Goal: Task Accomplishment & Management: Manage account settings

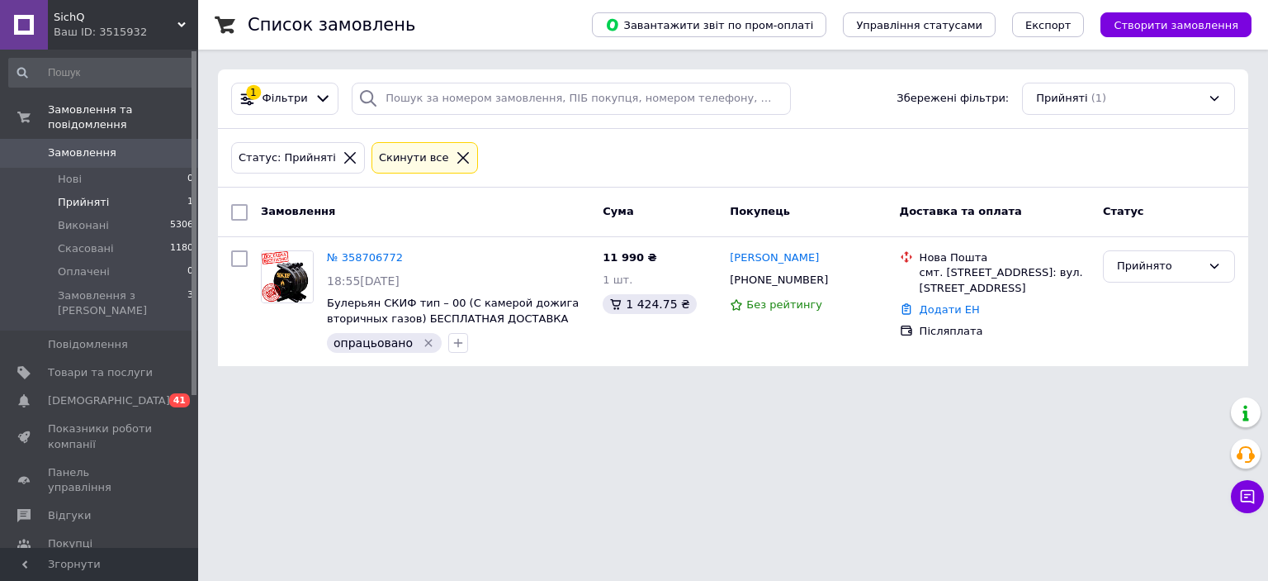
click at [111, 18] on span "SichQ" at bounding box center [116, 17] width 124 height 15
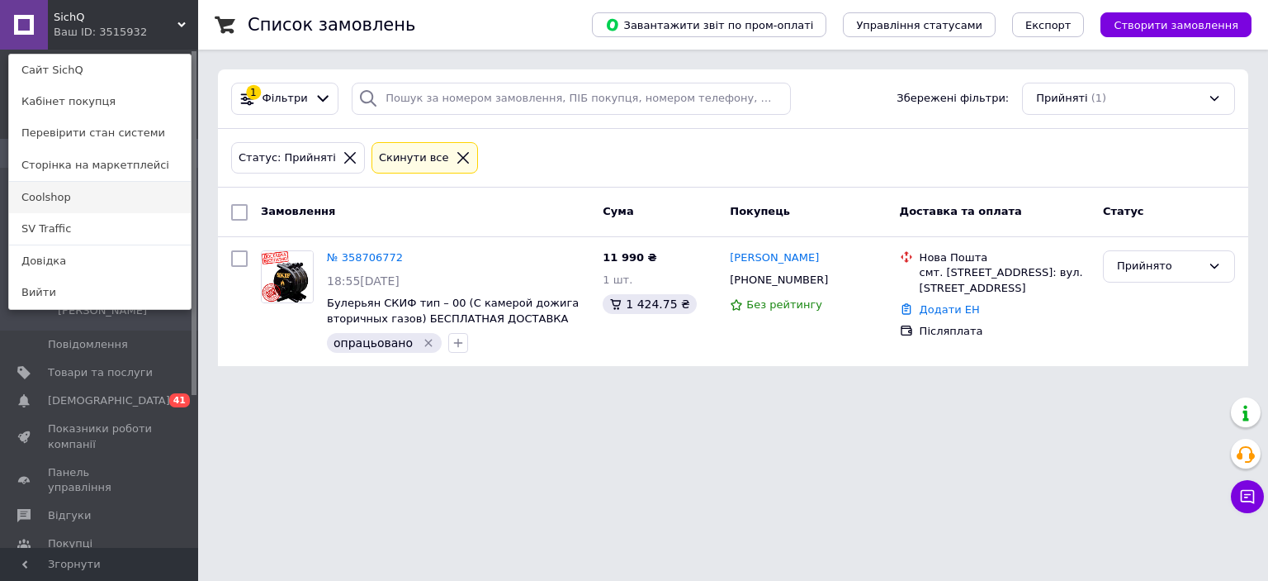
click at [76, 203] on link "Coolshop" at bounding box center [100, 197] width 182 height 31
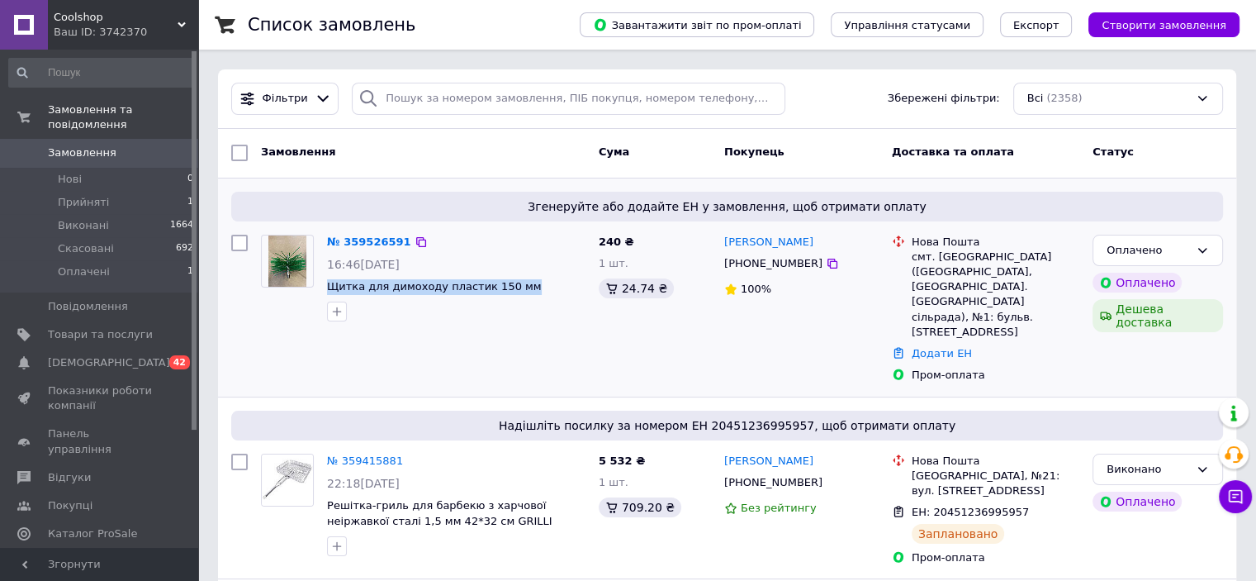
drag, startPoint x: 323, startPoint y: 283, endPoint x: 542, endPoint y: 288, distance: 218.9
click at [542, 288] on div "№ 359526591 16:46[DATE] Щитка для димоходу пластик 150 мм" at bounding box center [456, 278] width 272 height 100
copy span "Щитка для димоходу пластик 150 мм"
click at [379, 239] on link "№ 359526591" at bounding box center [369, 241] width 84 height 12
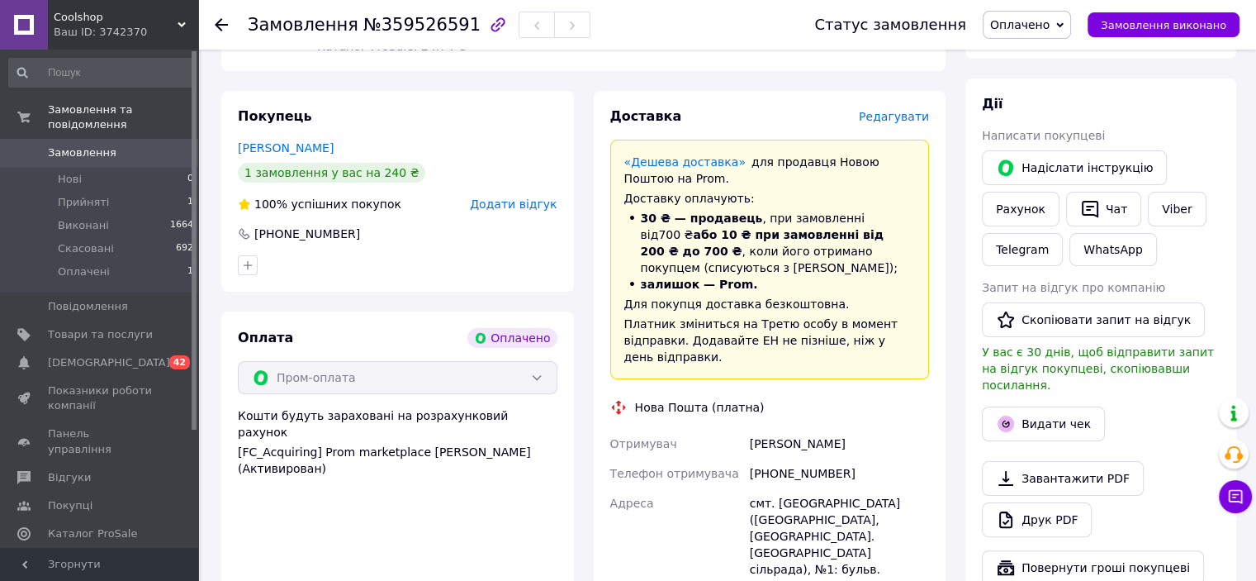
scroll to position [297, 0]
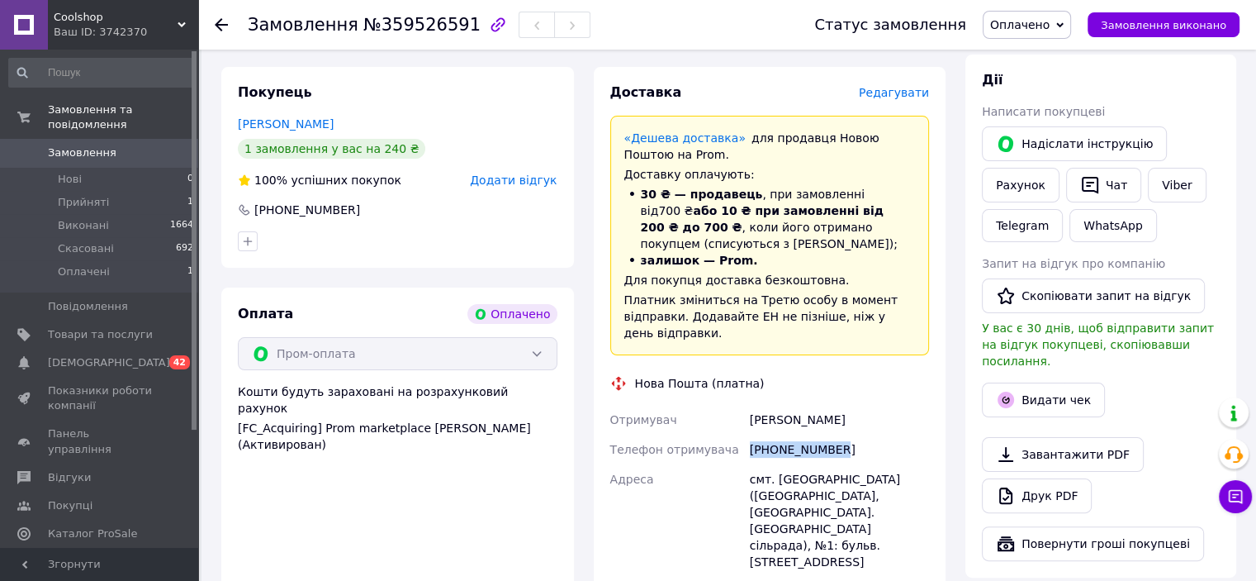
drag, startPoint x: 746, startPoint y: 438, endPoint x: 851, endPoint y: 441, distance: 104.9
click at [851, 441] on div "Отримувач [PERSON_NAME] Телефон отримувача [PHONE_NUMBER] [GEOGRAPHIC_DATA] смт…" at bounding box center [770, 535] width 326 height 261
copy div "Телефон отримувача [PHONE_NUMBER]"
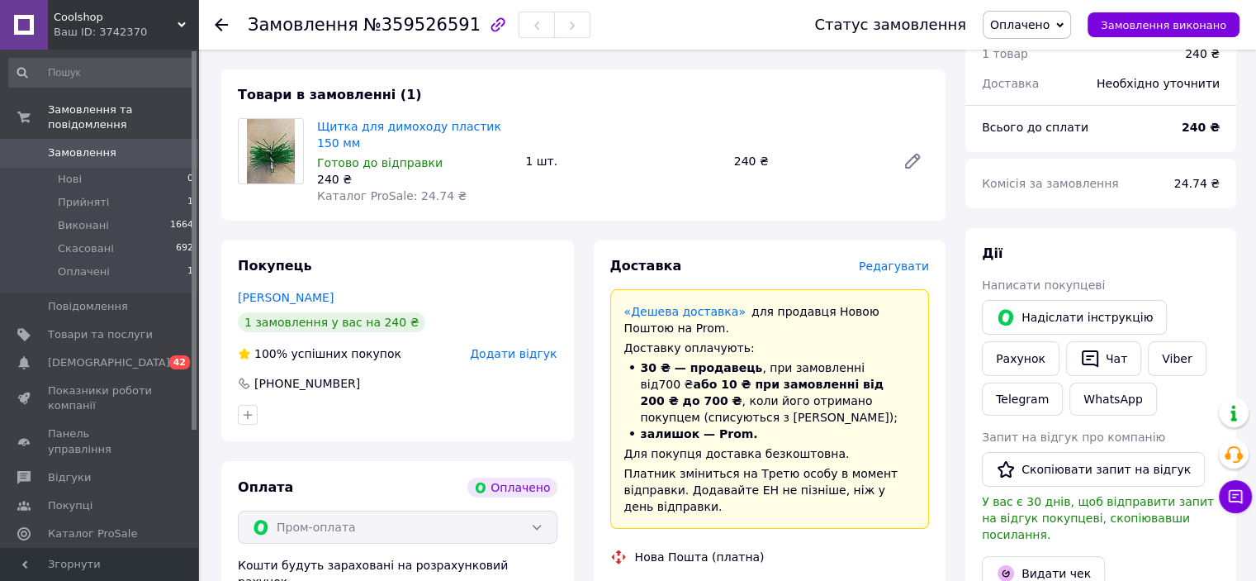
scroll to position [50, 0]
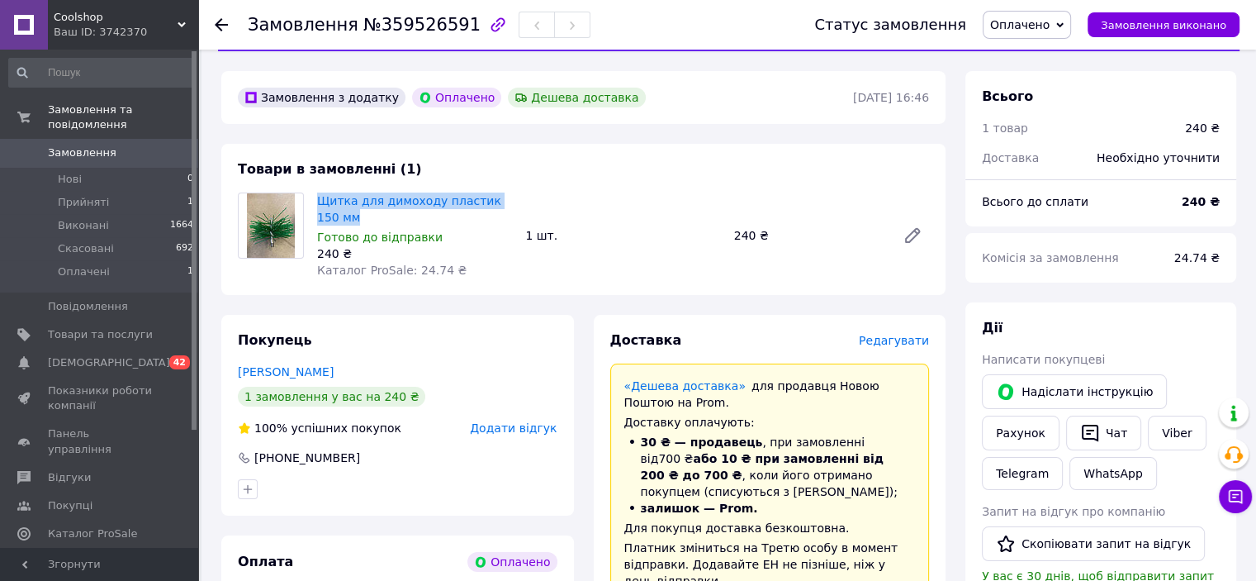
drag, startPoint x: 311, startPoint y: 197, endPoint x: 335, endPoint y: 222, distance: 35.6
click at [335, 222] on div "Щитка для димоходу пластик 150 мм Готово до відправки 240 ₴ Каталог ProSale: 24…" at bounding box center [415, 235] width 208 height 92
copy link "Щитка для димоходу пластик 150 мм"
click at [255, 116] on div "Замовлення з додатку Оплачено Дешева доставка [DATE] 16:46" at bounding box center [583, 97] width 724 height 53
click at [135, 260] on li "Оплачені 1" at bounding box center [101, 275] width 203 height 31
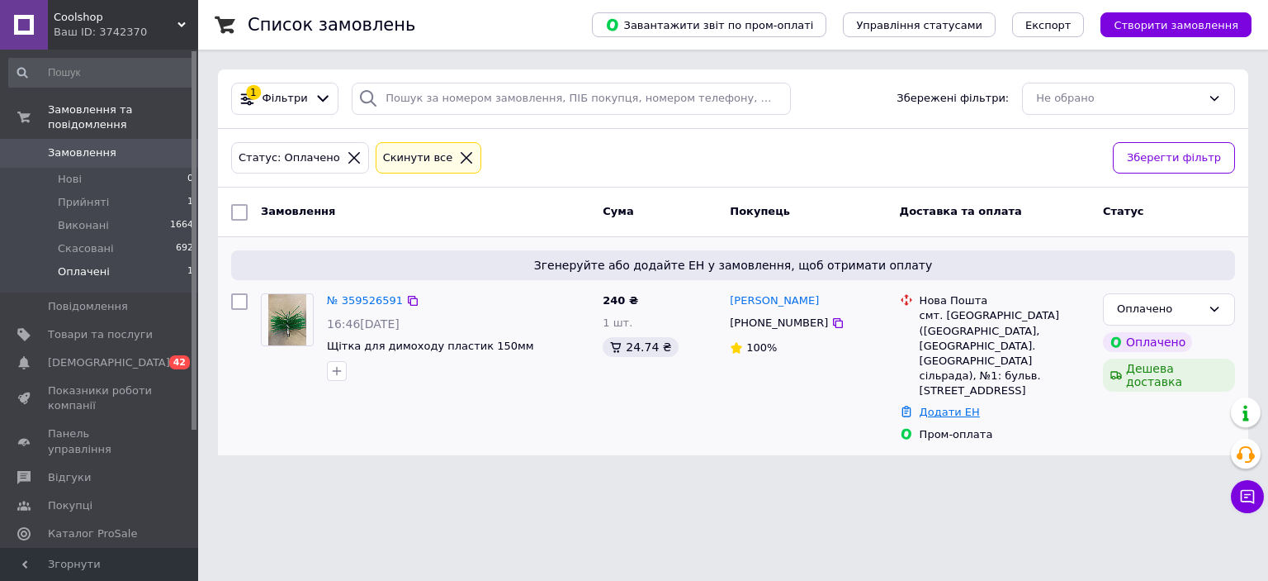
click at [945, 405] on link "Додати ЕН" at bounding box center [950, 411] width 60 height 12
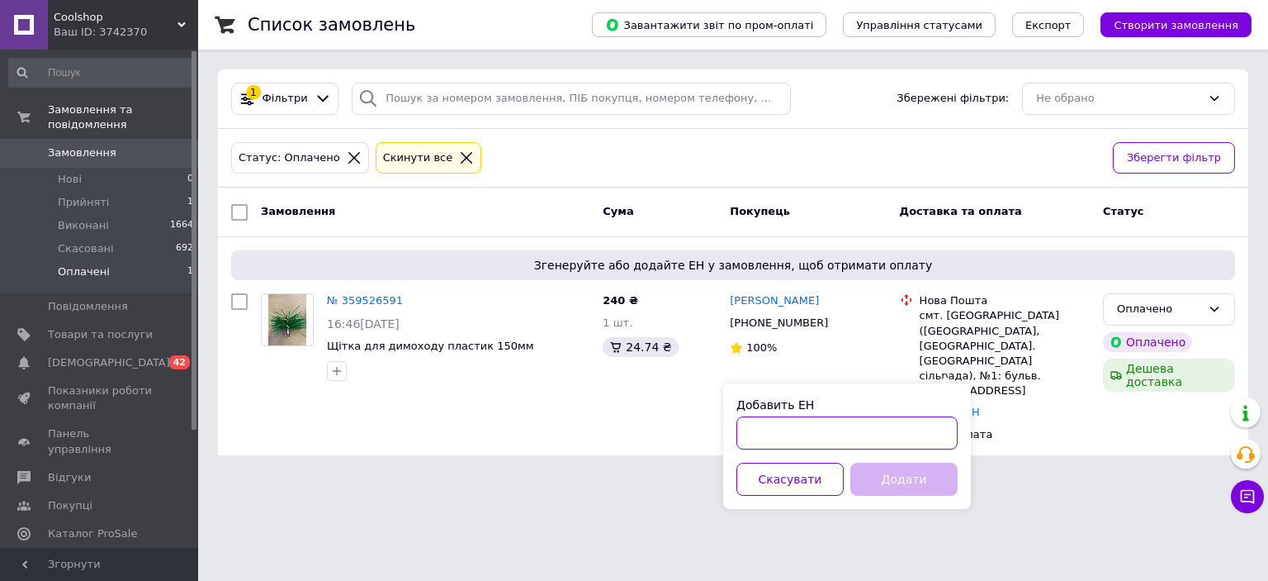
click at [865, 436] on input "Добавить ЕН" at bounding box center [847, 432] width 221 height 33
paste input "20451237581437"
type input "20451237581437"
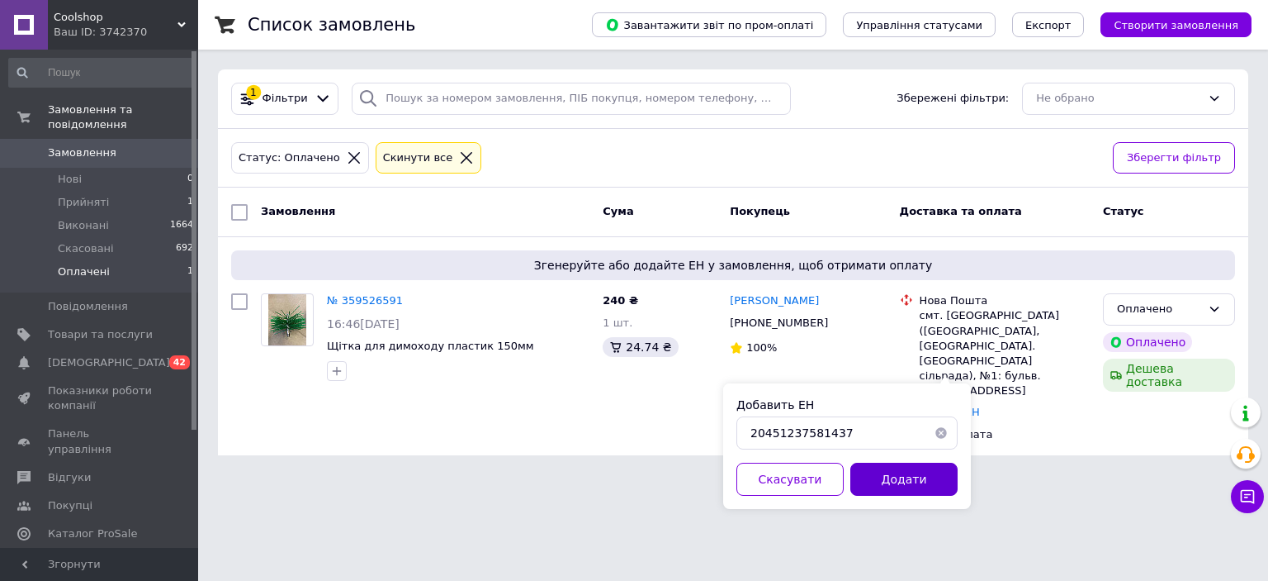
click at [891, 472] on button "Додати" at bounding box center [904, 478] width 107 height 33
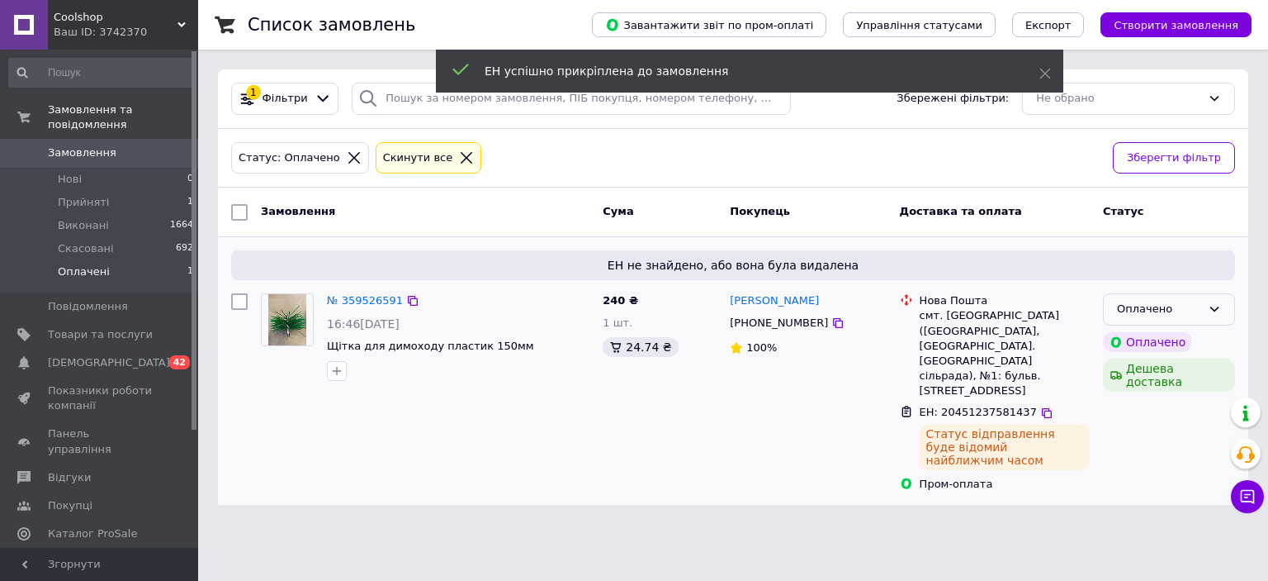
click at [1230, 309] on div "Оплачено" at bounding box center [1169, 309] width 132 height 32
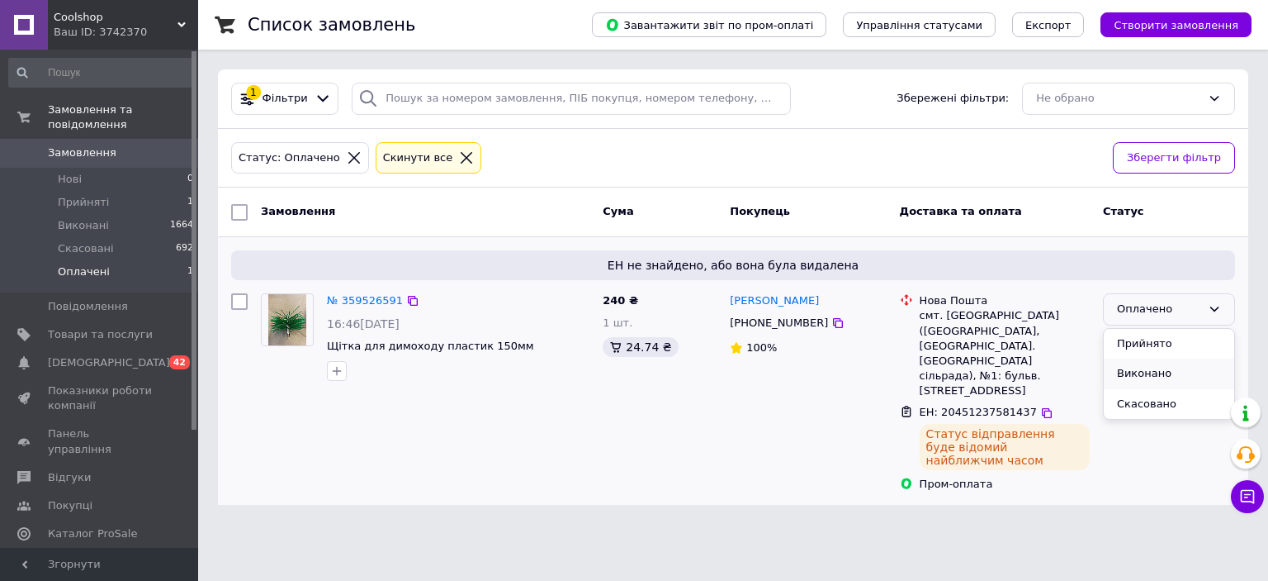
click at [1161, 373] on li "Виконано" at bounding box center [1169, 373] width 130 height 31
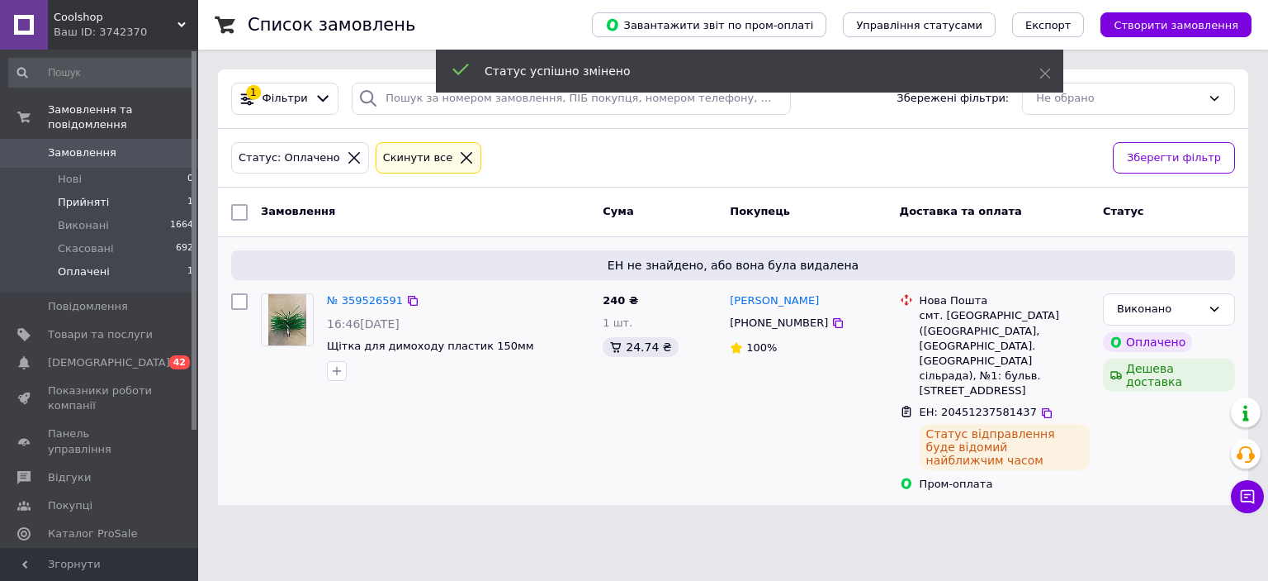
click at [141, 191] on li "Прийняті 1" at bounding box center [101, 202] width 203 height 23
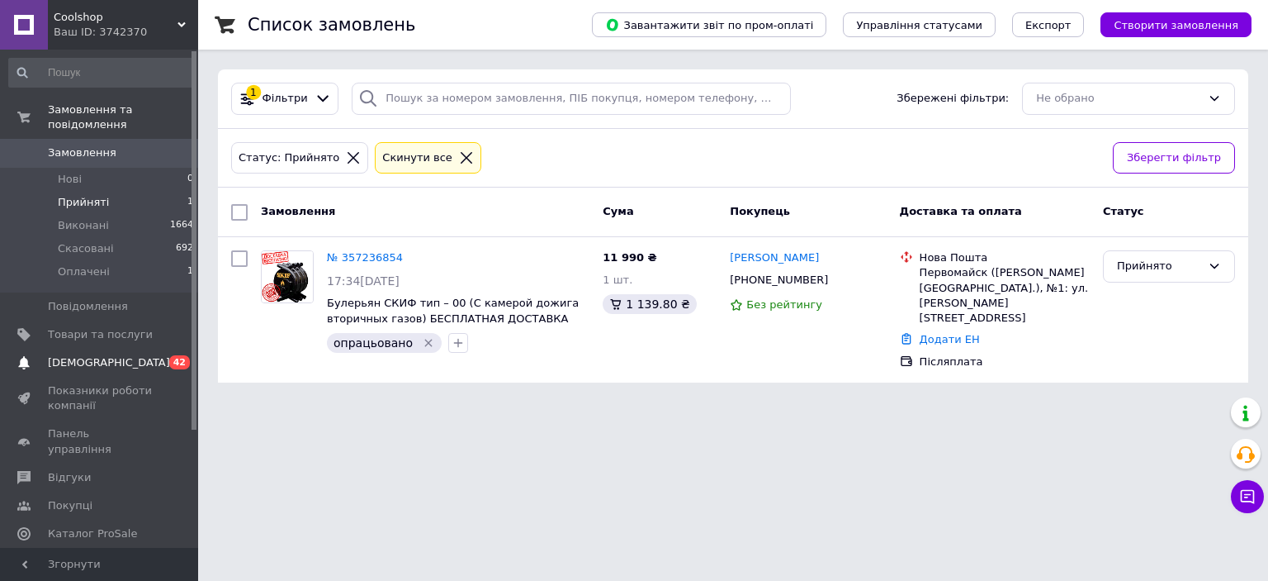
click at [138, 355] on span "[DEMOGRAPHIC_DATA]" at bounding box center [100, 362] width 105 height 15
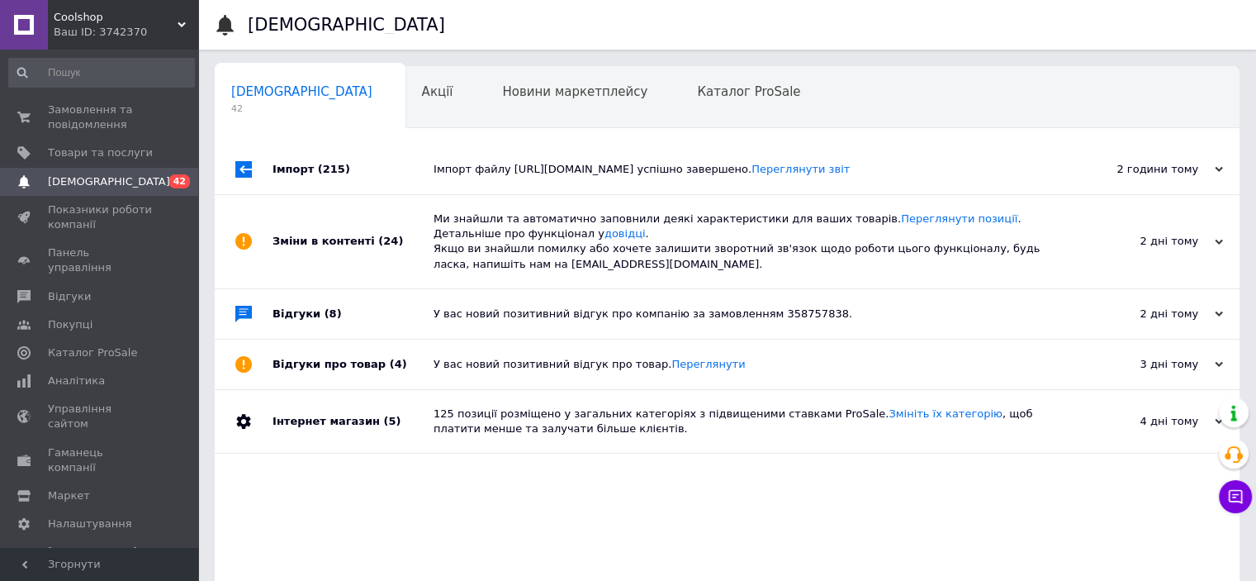
click at [111, 25] on div "Ваш ID: 3742370" at bounding box center [126, 32] width 145 height 15
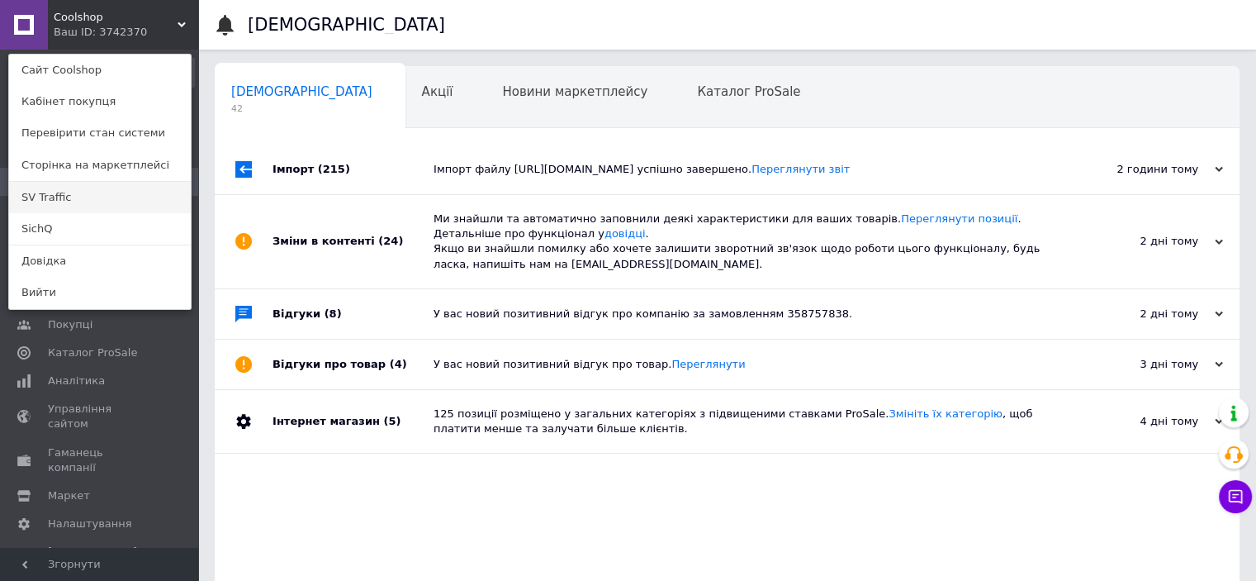
click at [75, 196] on link "SV Traffic" at bounding box center [100, 197] width 182 height 31
